Goal: Task Accomplishment & Management: Manage account settings

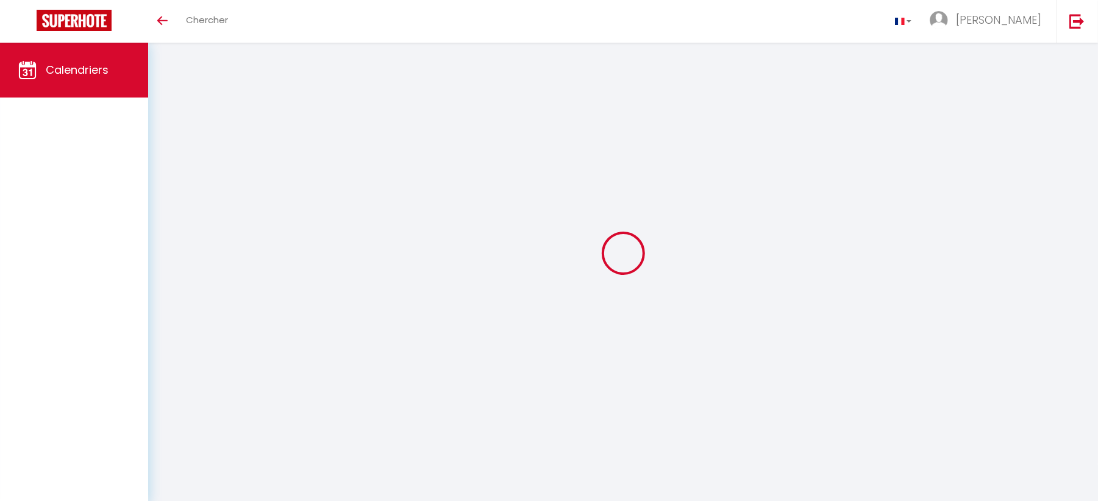
select select
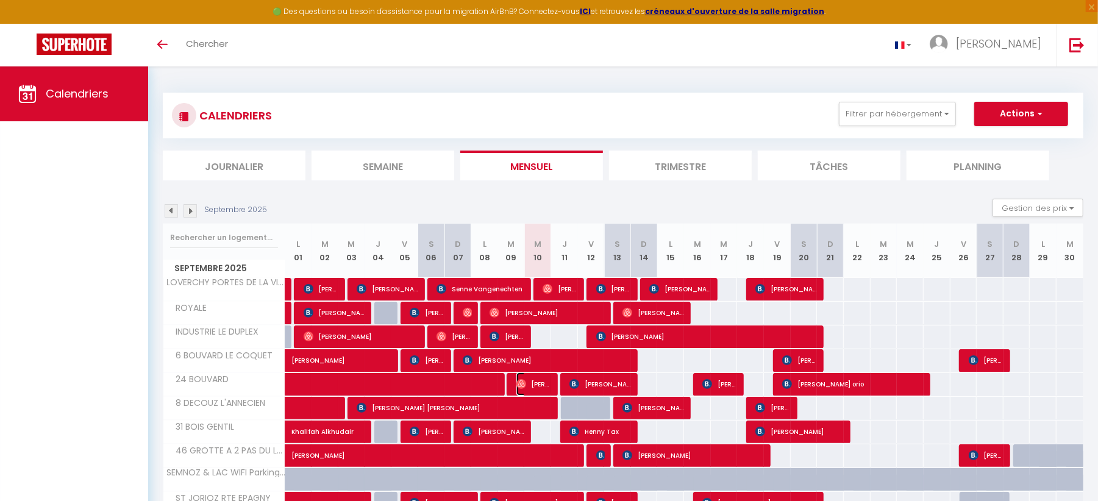
click at [522, 383] on img at bounding box center [522, 384] width 10 height 10
select select "OK"
select select "0"
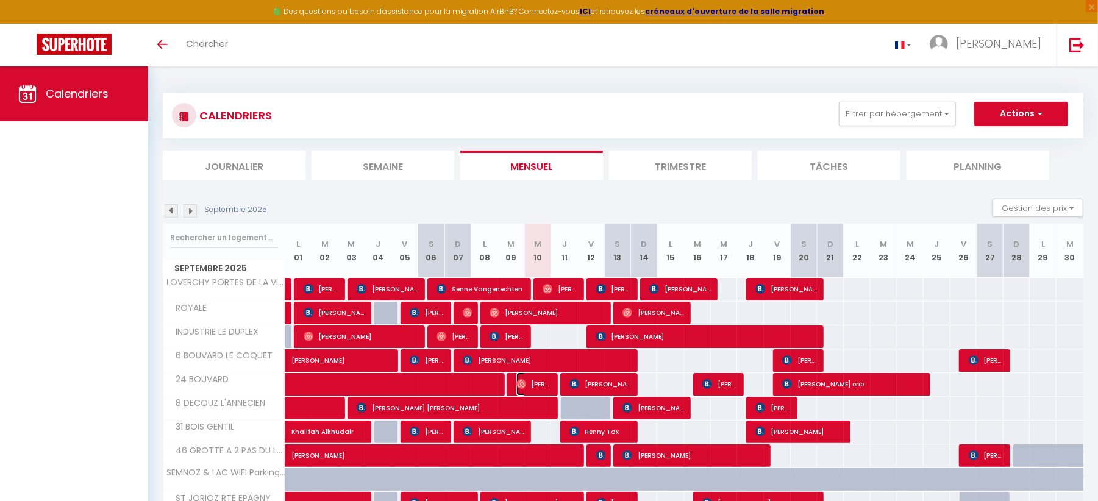
select select "1"
select select
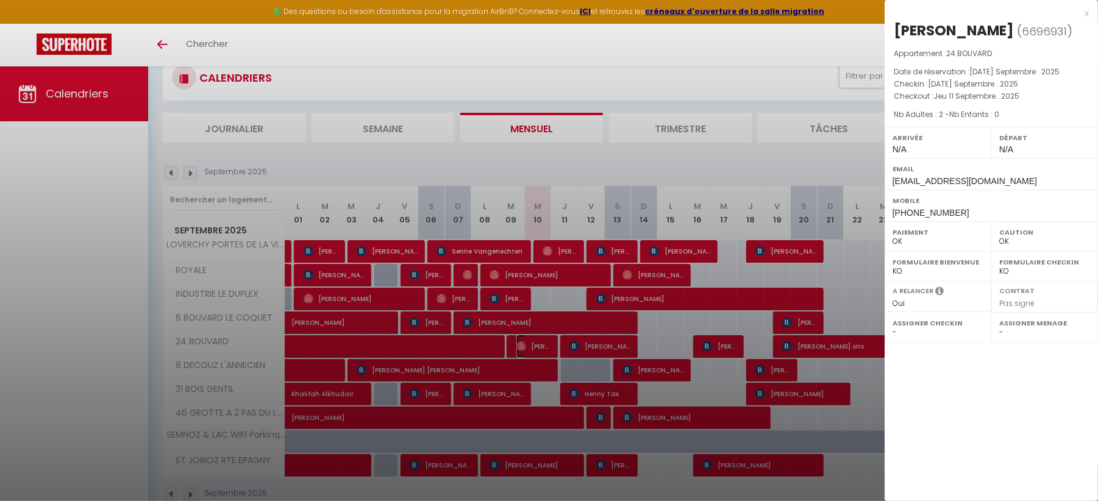
scroll to position [67, 0]
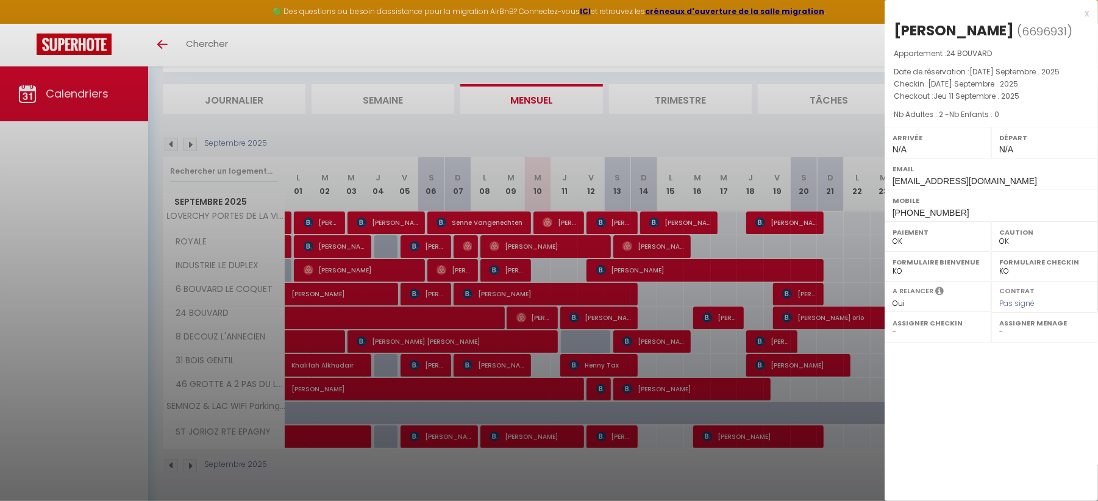
click at [568, 320] on div at bounding box center [549, 250] width 1098 height 501
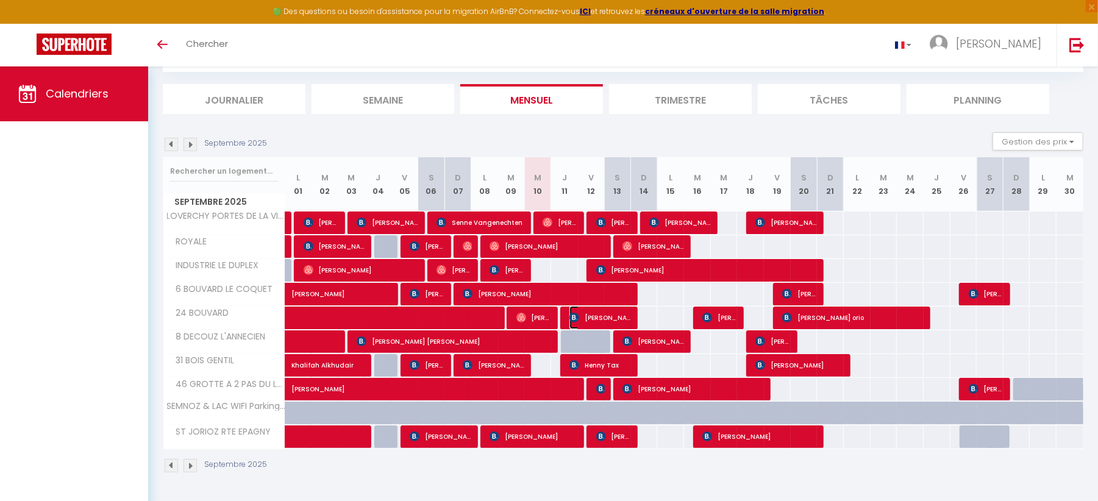
click at [572, 318] on img at bounding box center [575, 318] width 10 height 10
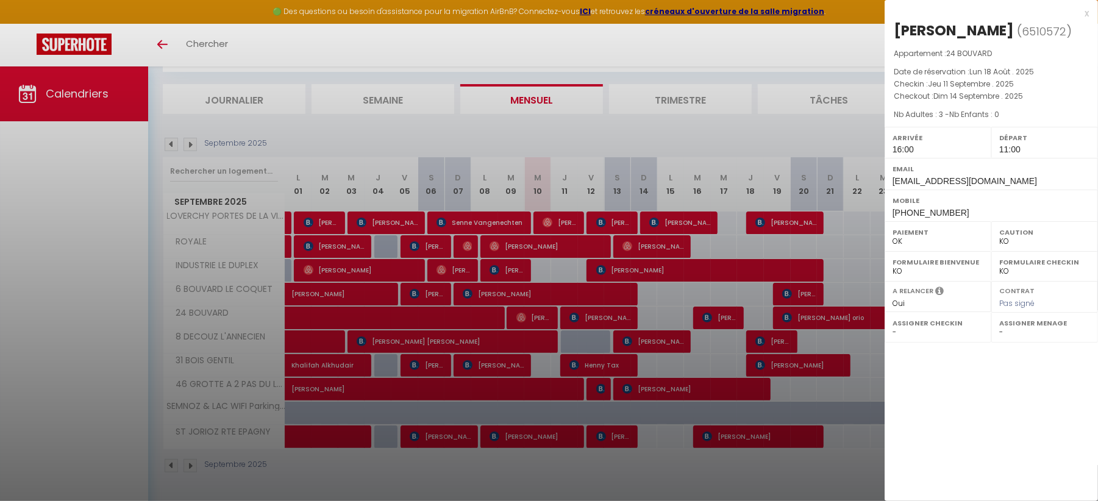
click at [571, 217] on div at bounding box center [549, 250] width 1098 height 501
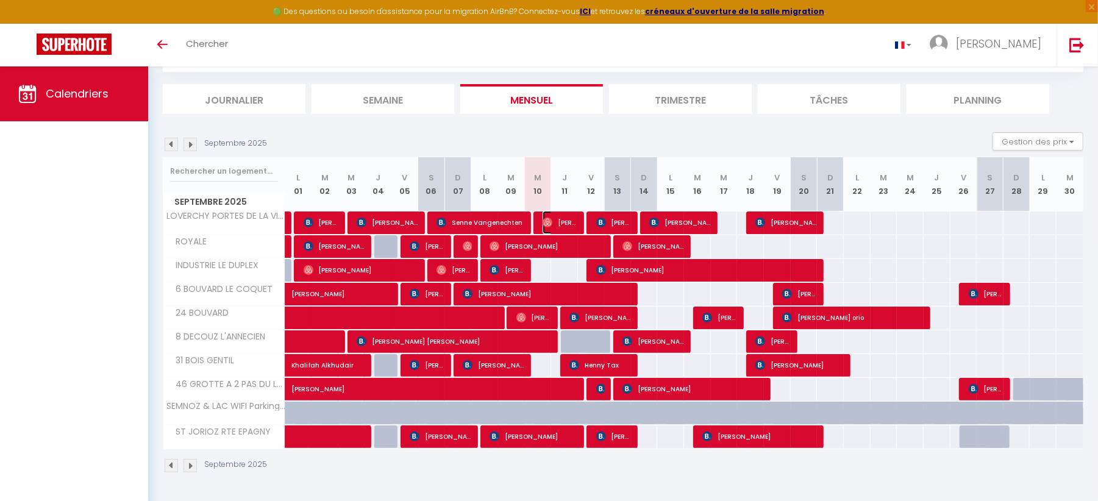
click at [571, 218] on span "[PERSON_NAME]" at bounding box center [561, 222] width 36 height 23
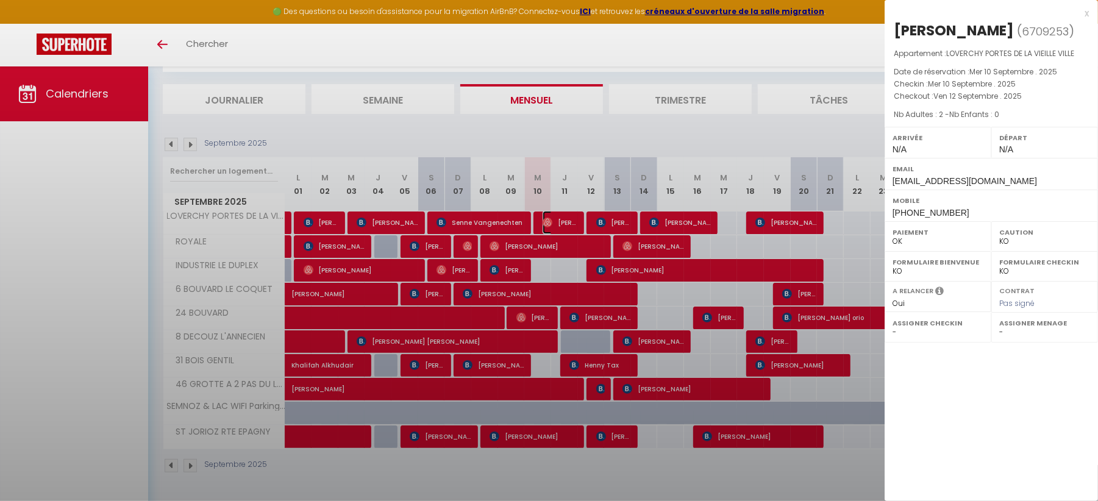
select select "OK"
select select "0"
